Goal: Obtain resource: Obtain resource

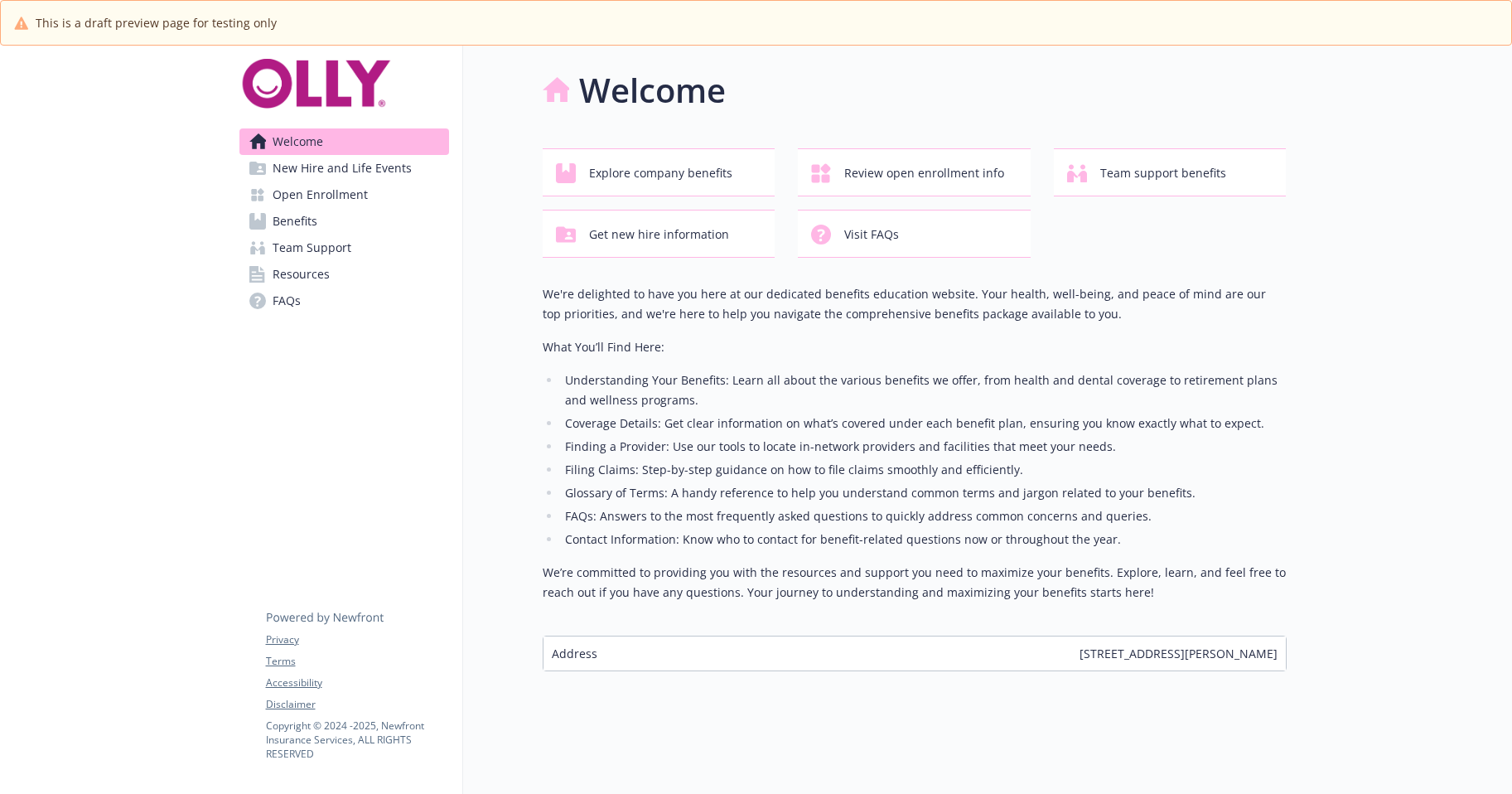
click at [303, 287] on span "Resources" at bounding box center [301, 274] width 57 height 27
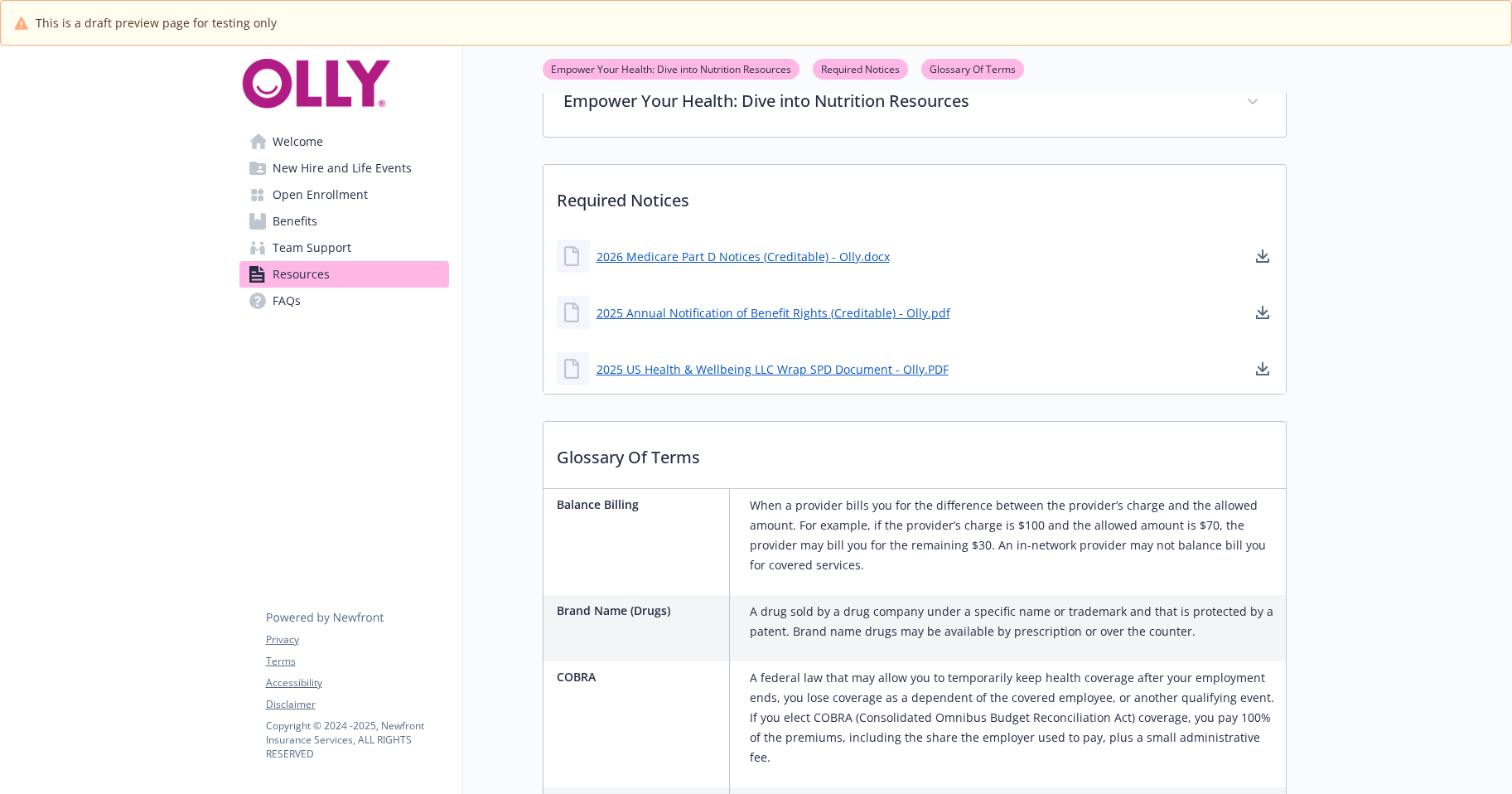
scroll to position [746, 0]
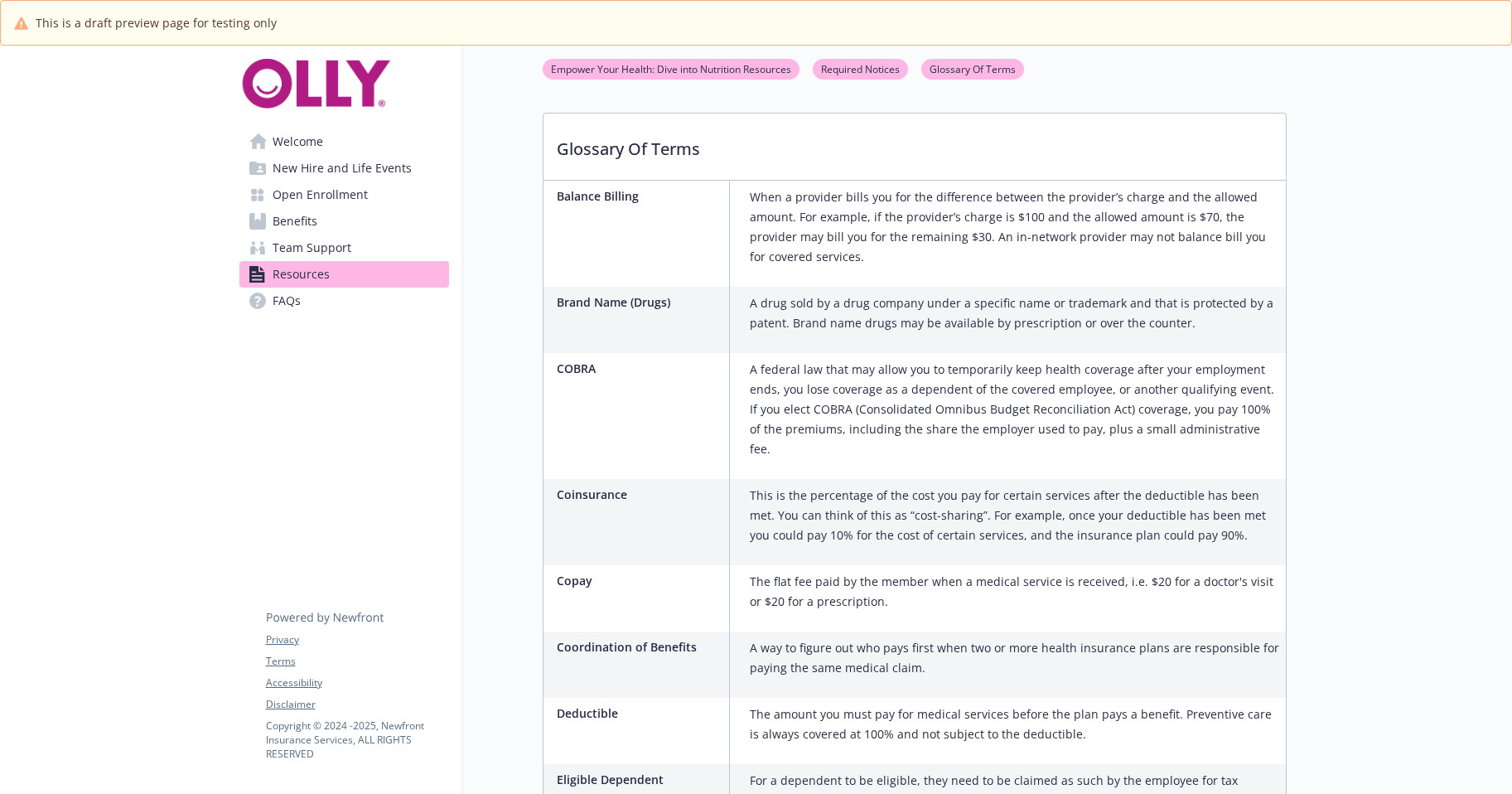
click at [309, 208] on span "Open Enrollment" at bounding box center [320, 195] width 95 height 27
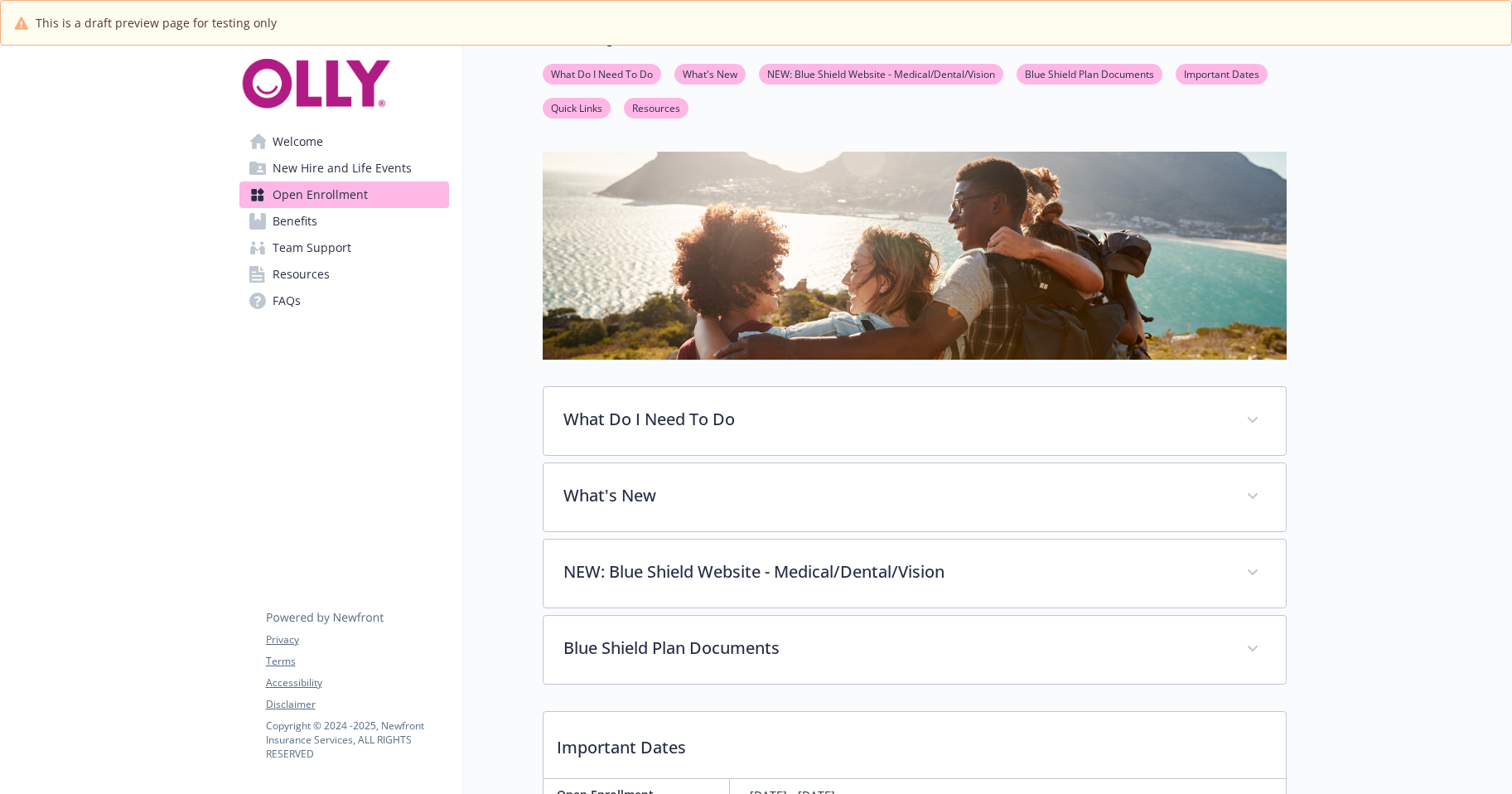
scroll to position [746, 0]
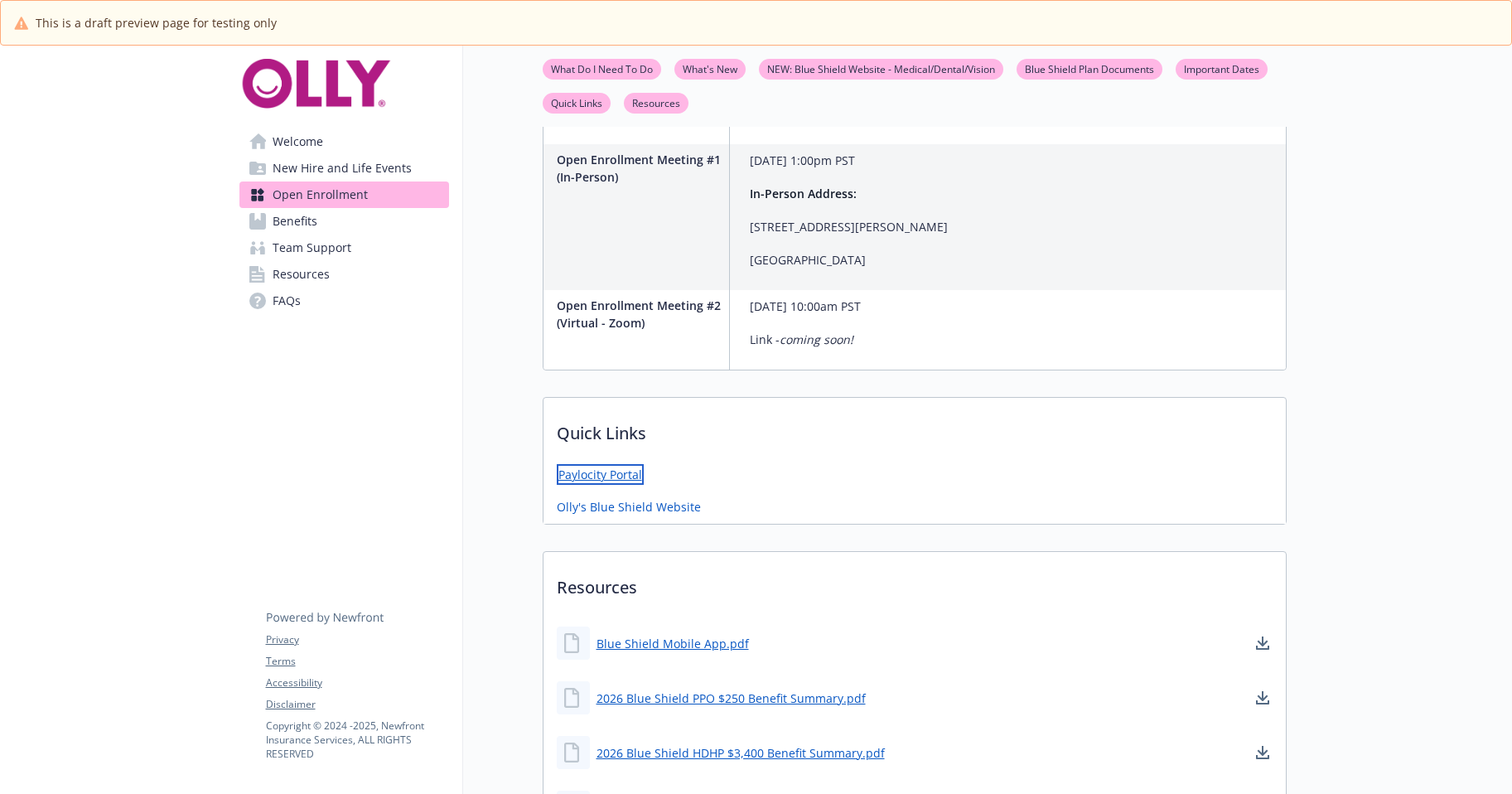
click at [614, 484] on link "Paylocity Portal" at bounding box center [600, 474] width 87 height 21
click at [316, 287] on span "Resources" at bounding box center [301, 274] width 57 height 27
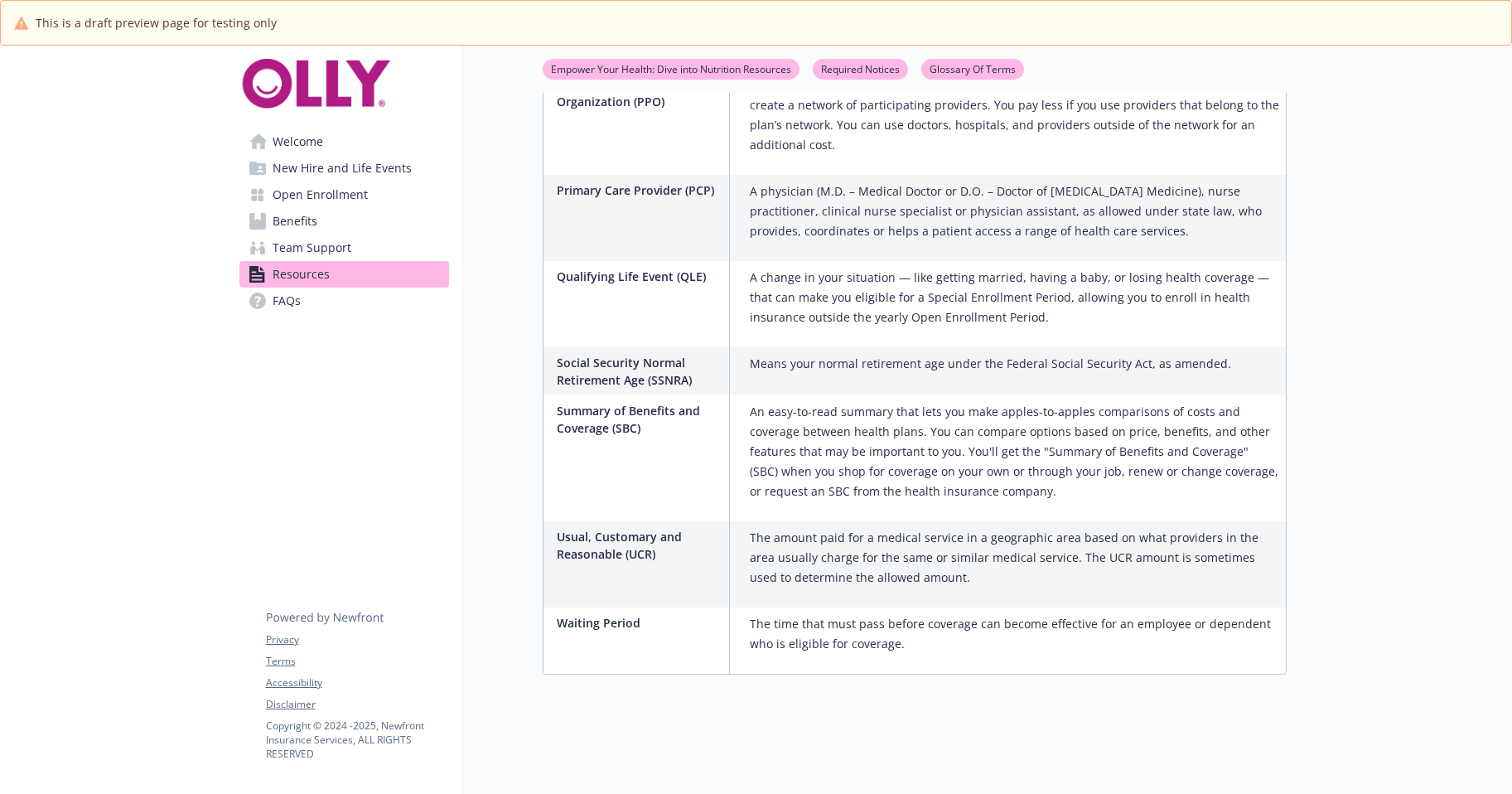
scroll to position [3928, 0]
click at [334, 261] on span "Team Support" at bounding box center [312, 248] width 79 height 27
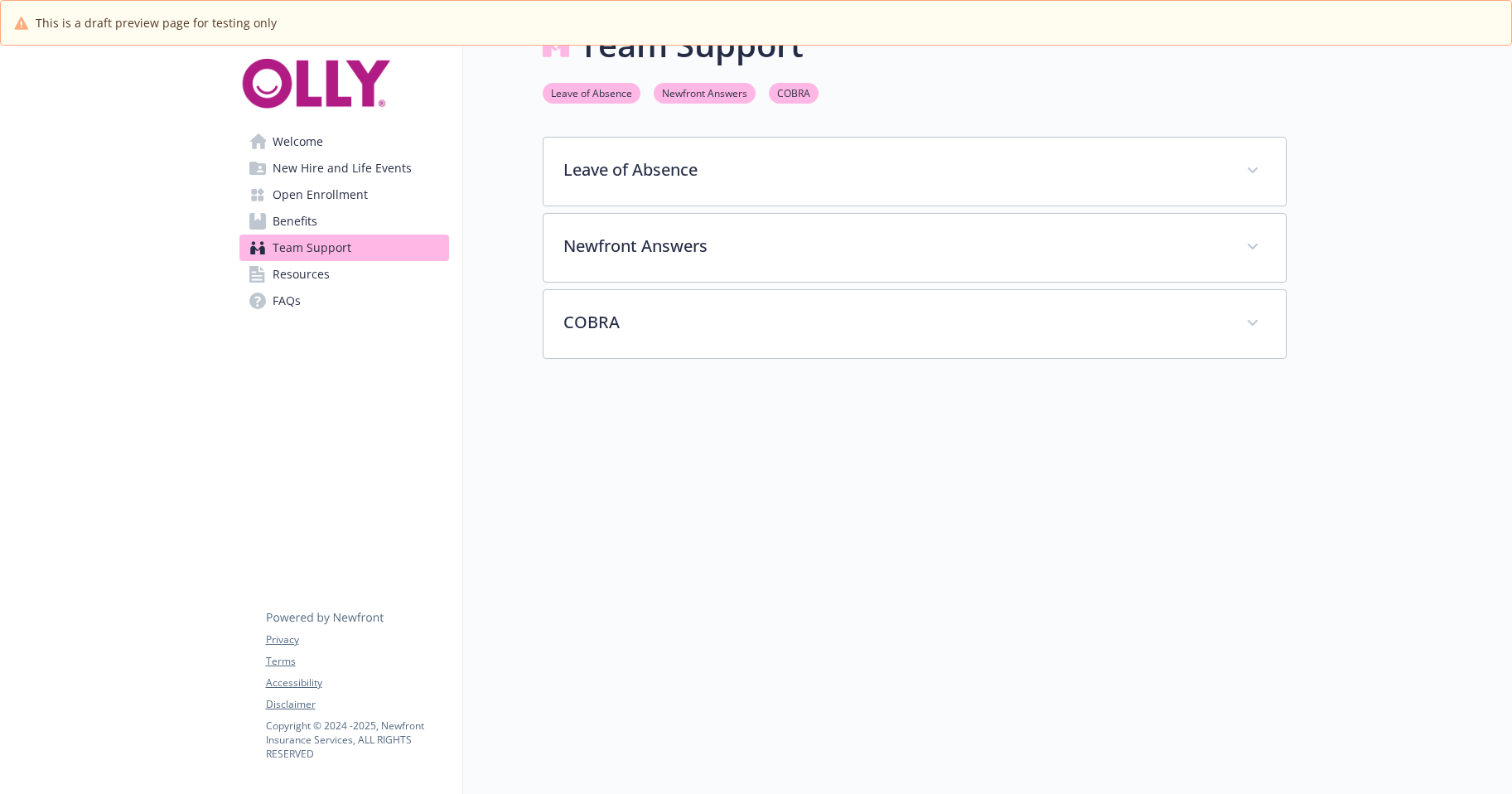
scroll to position [64, 0]
click at [317, 208] on span "Open Enrollment" at bounding box center [320, 195] width 95 height 27
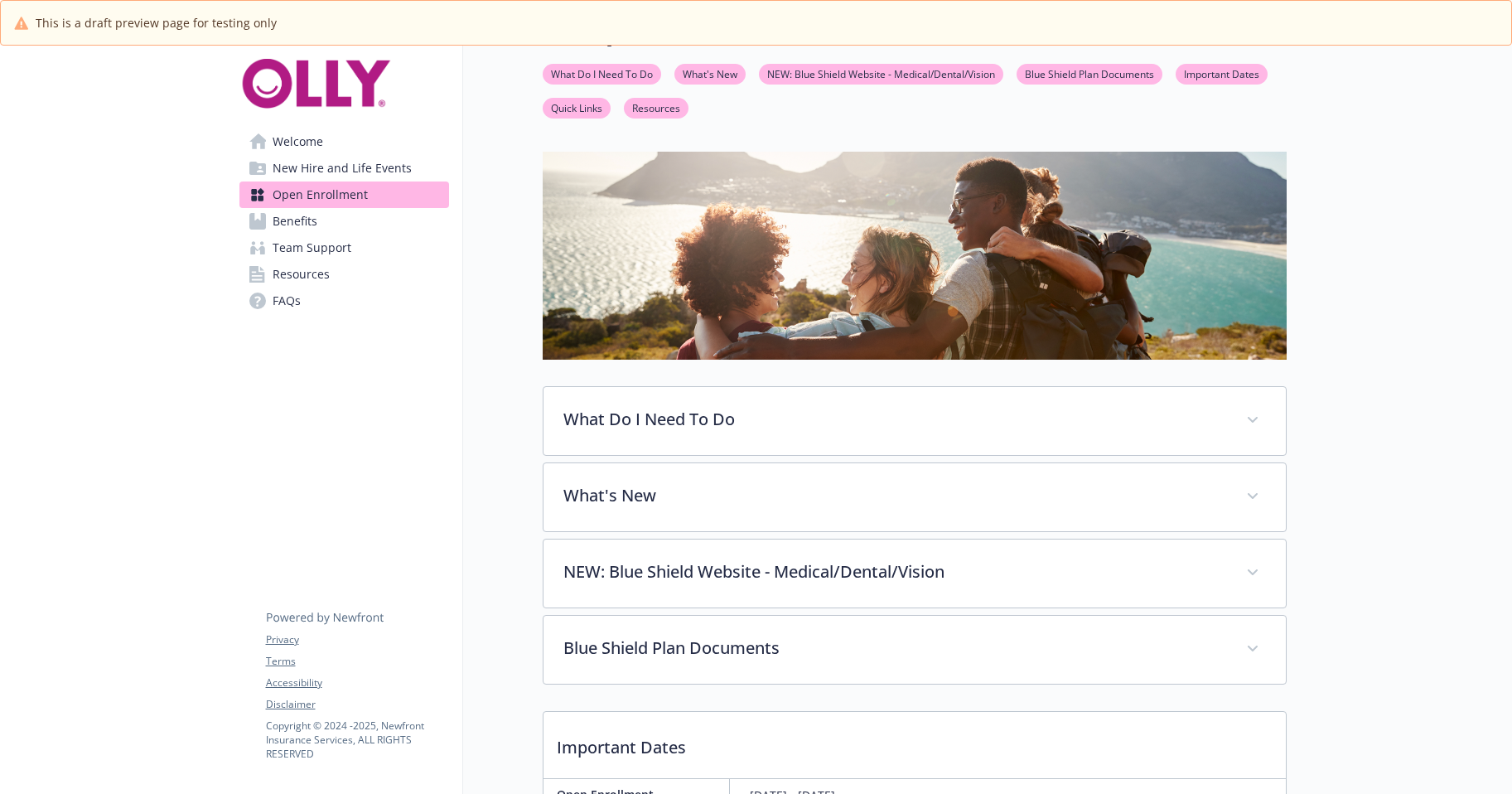
click at [350, 182] on span "New Hire and Life Events" at bounding box center [342, 168] width 139 height 27
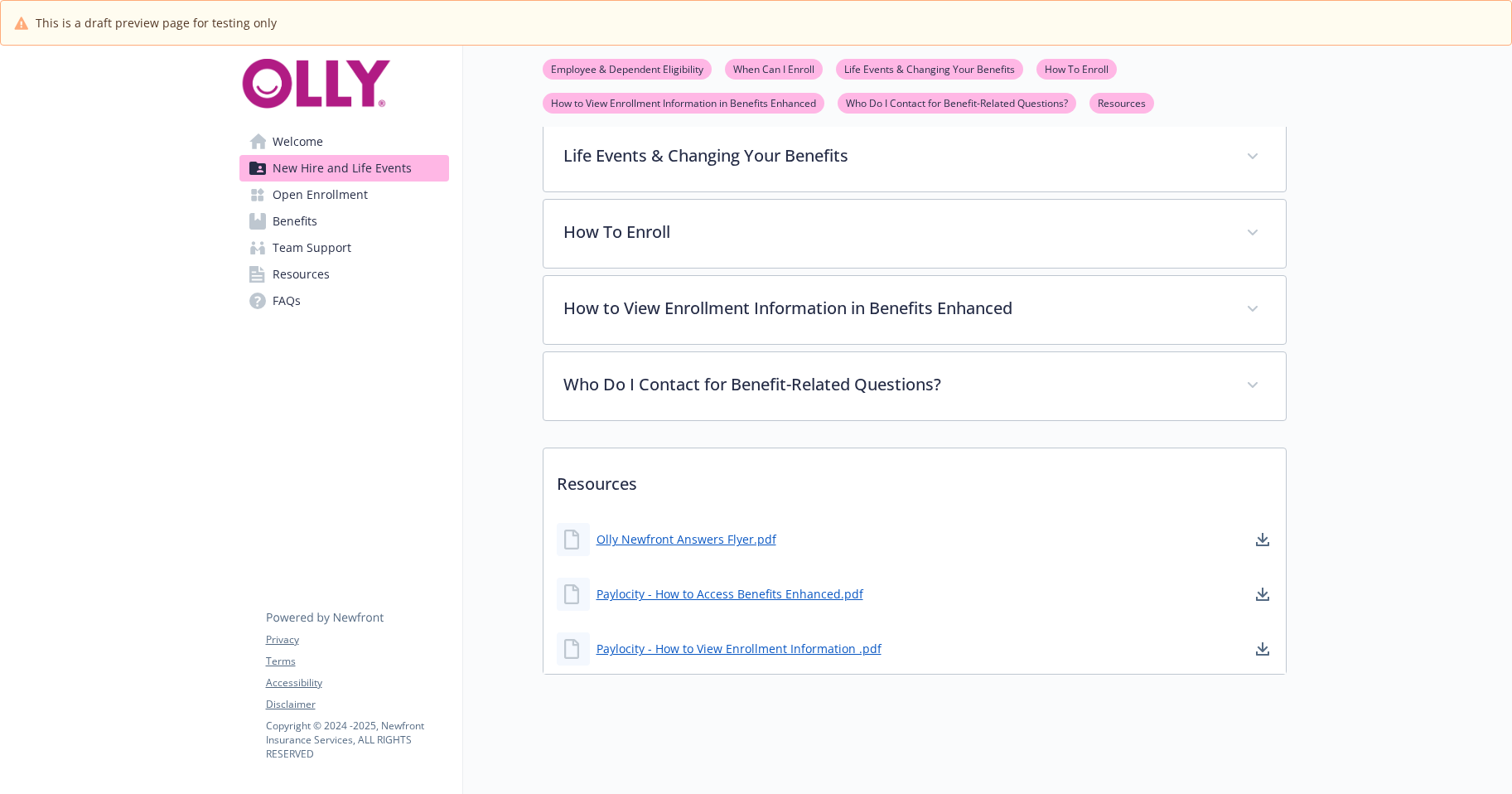
scroll to position [782, 0]
click at [803, 583] on link "Paylocity - How to Access Benefits Enhanced.pdf" at bounding box center [731, 593] width 270 height 21
